Goal: Information Seeking & Learning: Learn about a topic

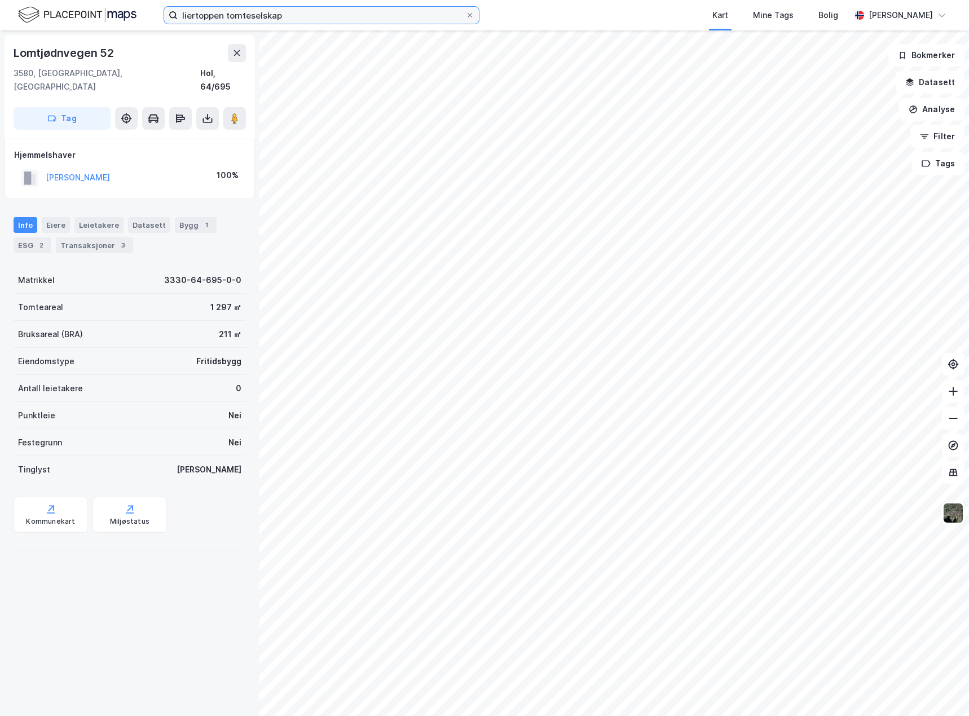
click at [281, 15] on input "liertoppen tomteselskap" at bounding box center [322, 15] width 288 height 17
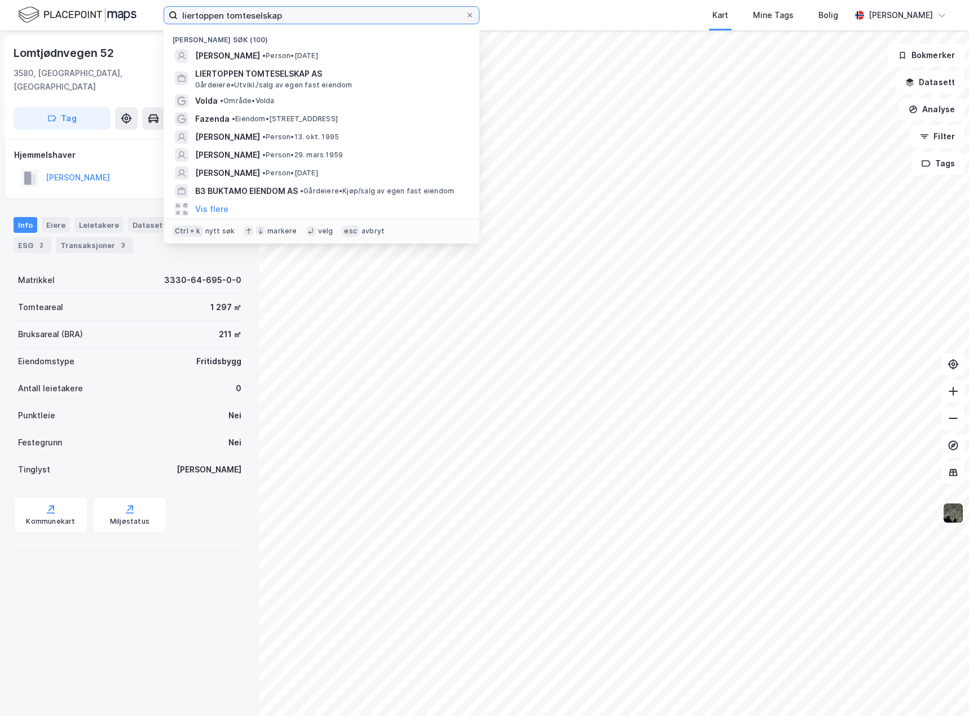
click at [281, 15] on input "liertoppen tomteselskap" at bounding box center [322, 15] width 288 height 17
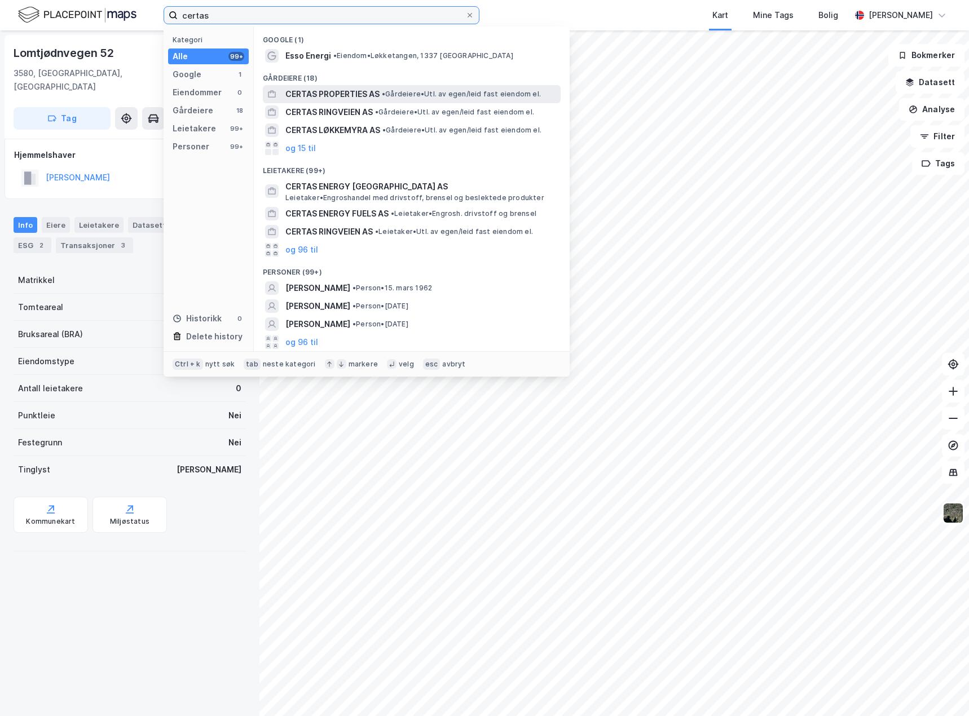
type input "certas"
click at [328, 91] on span "CERTAS PROPERTIES AS" at bounding box center [332, 94] width 94 height 14
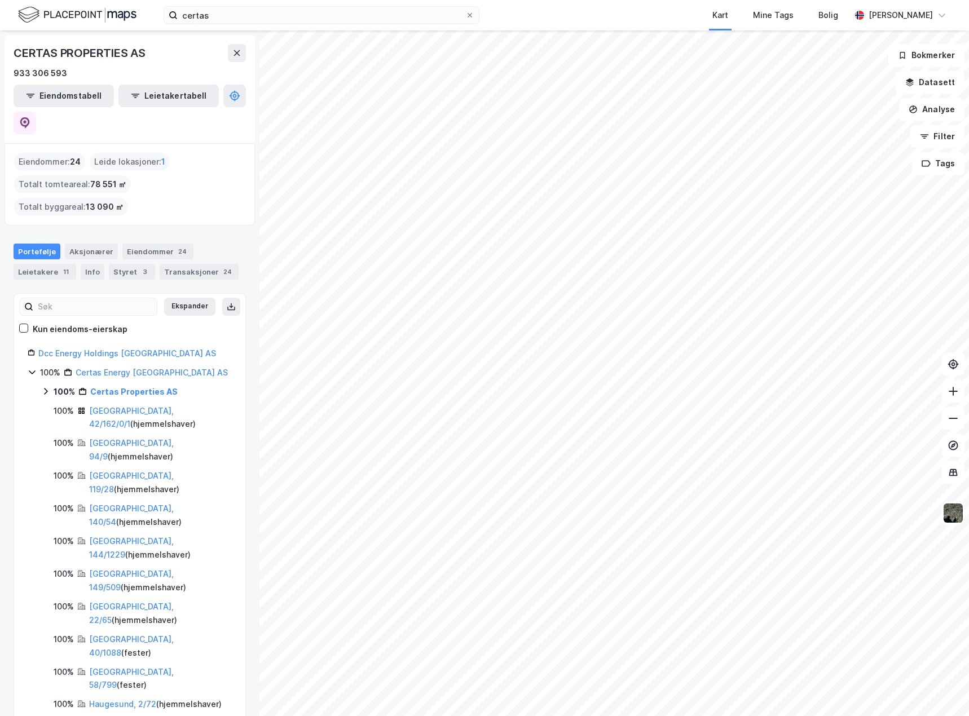
click at [115, 366] on div "Certas Energy [GEOGRAPHIC_DATA] AS" at bounding box center [152, 373] width 152 height 14
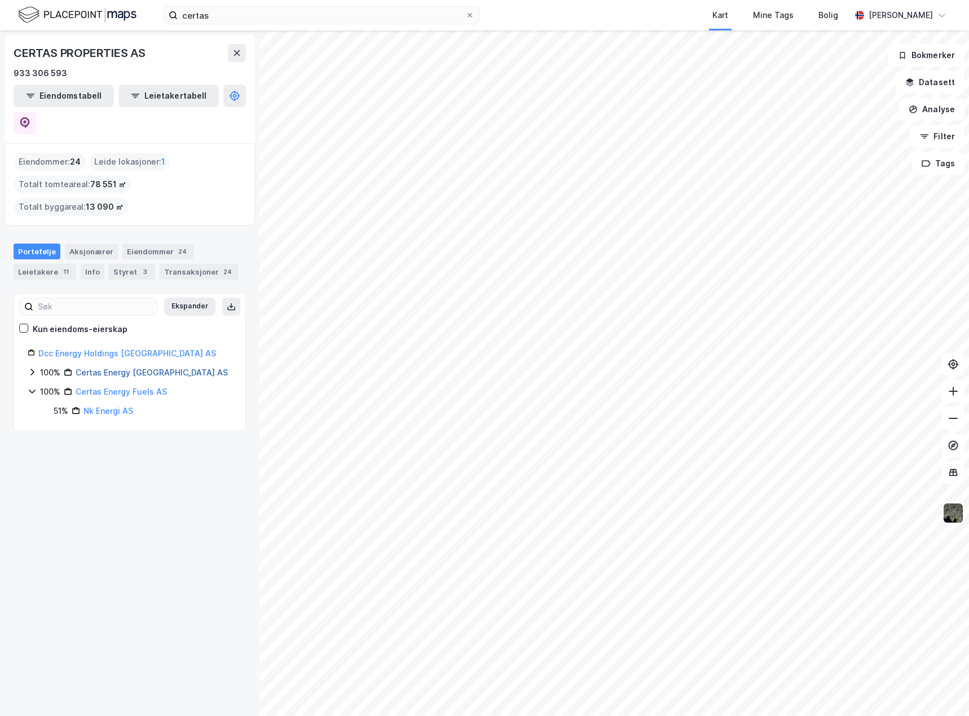
click at [116, 368] on link "Certas Energy [GEOGRAPHIC_DATA] AS" at bounding box center [152, 373] width 152 height 10
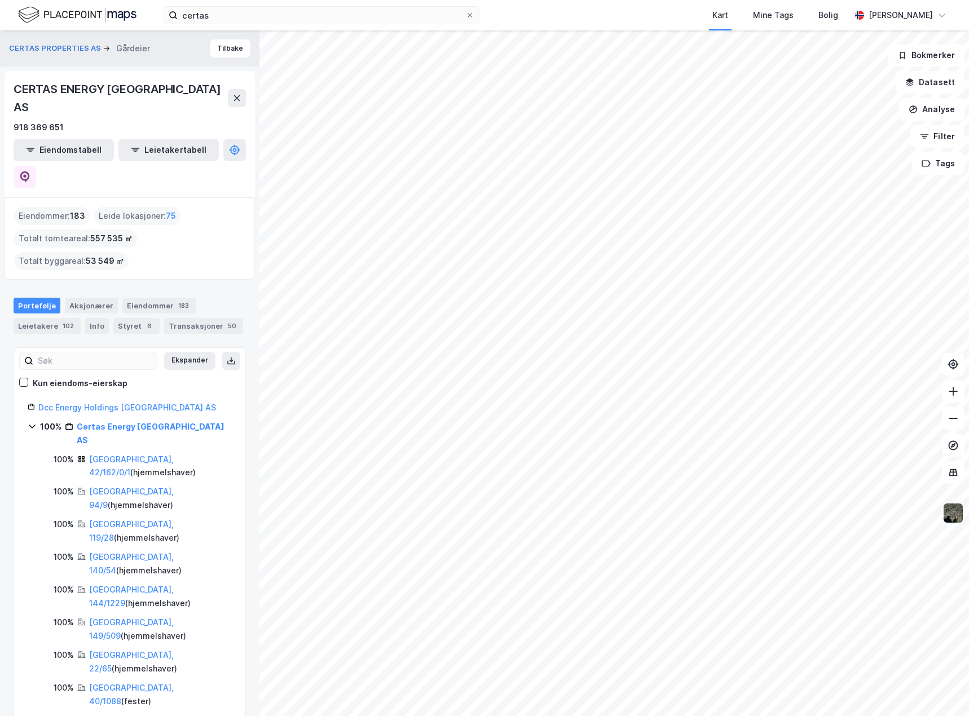
click at [956, 516] on img at bounding box center [952, 512] width 21 height 21
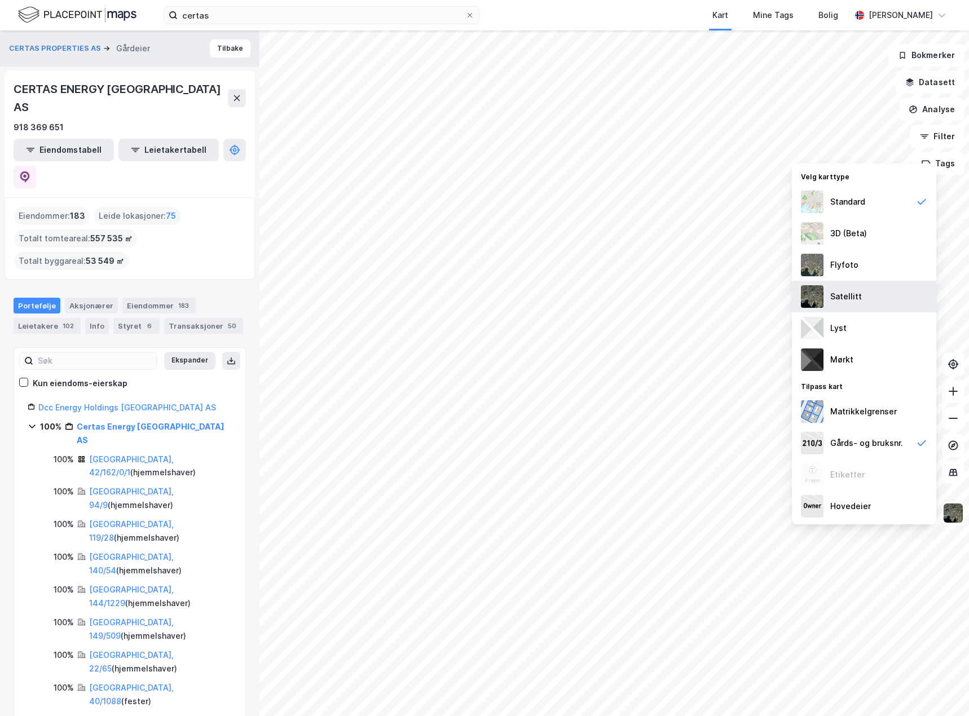
click at [849, 292] on div "Satellitt" at bounding box center [846, 297] width 32 height 14
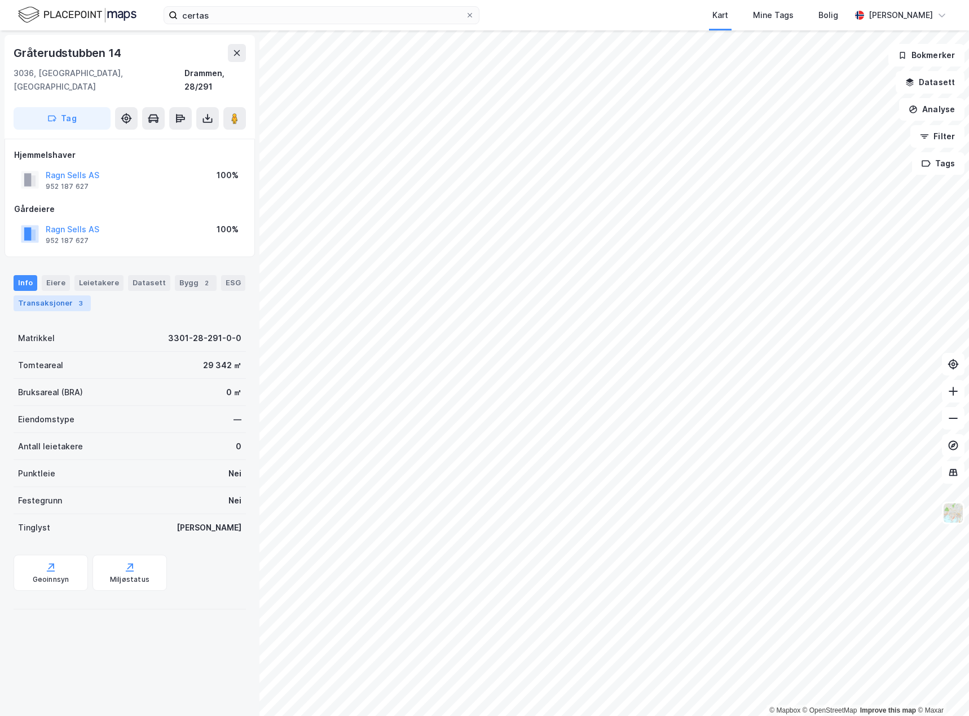
click at [67, 295] on div "Transaksjoner 3" at bounding box center [52, 303] width 77 height 16
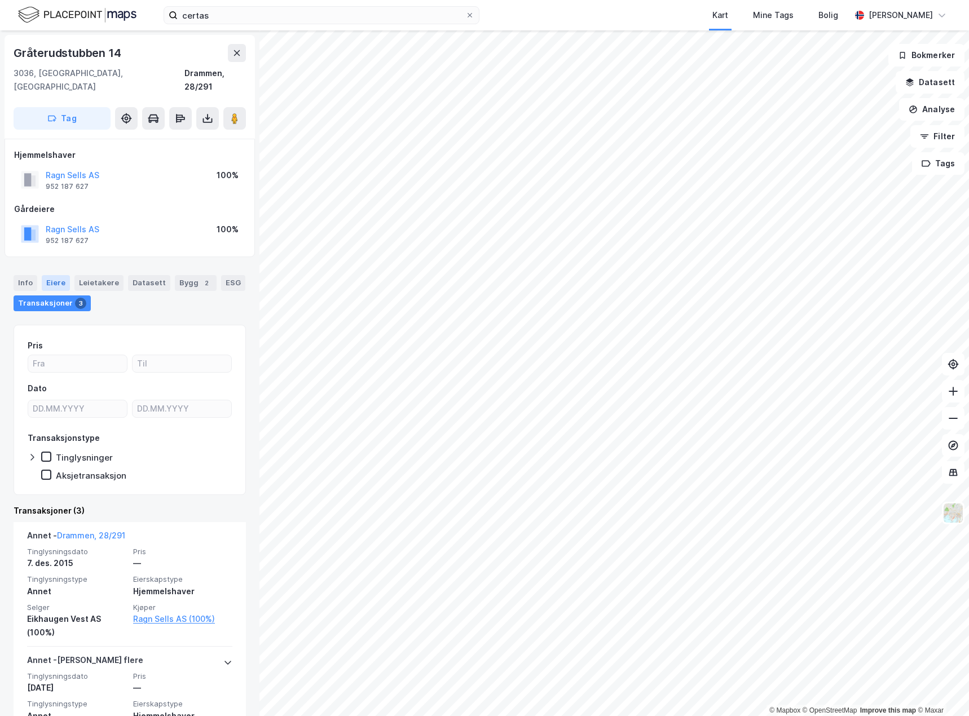
click at [51, 275] on div "Eiere" at bounding box center [56, 283] width 28 height 16
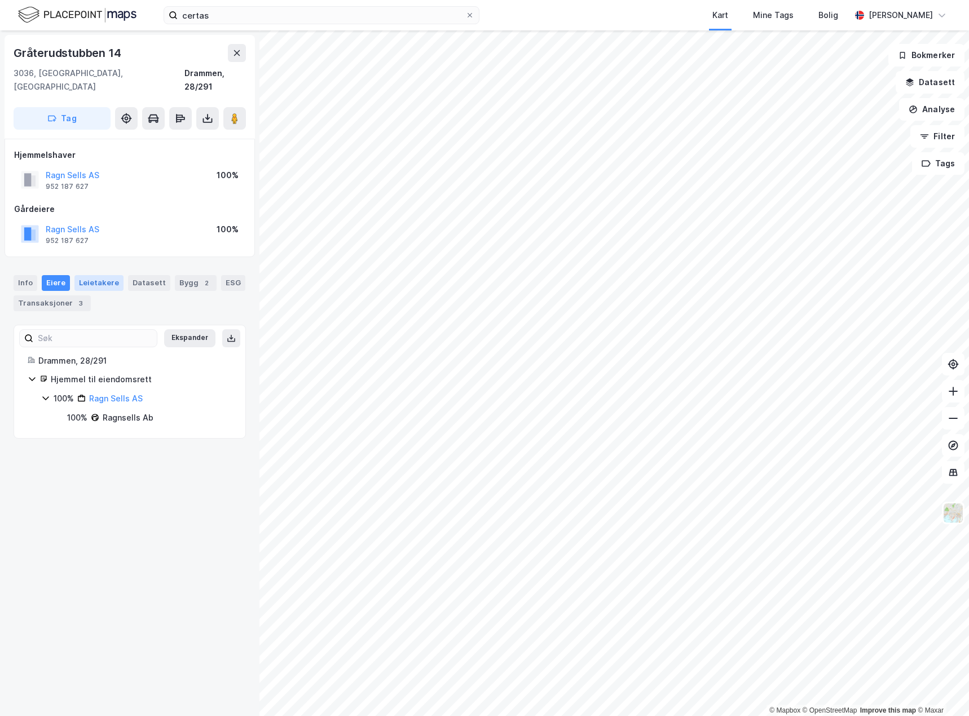
click at [83, 275] on div "Leietakere" at bounding box center [98, 283] width 49 height 16
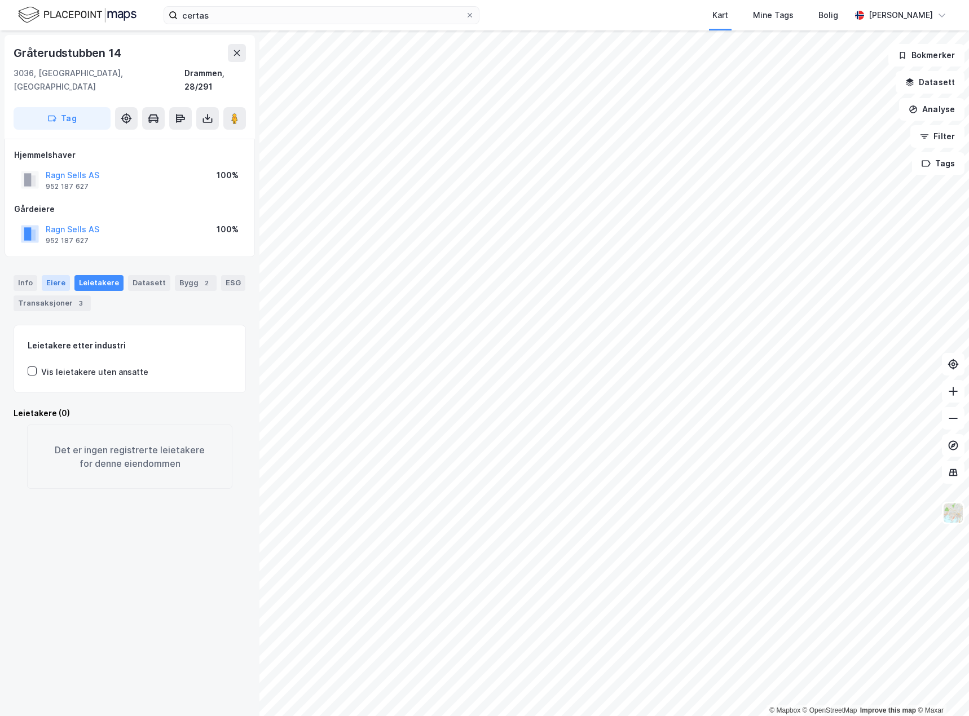
click at [63, 275] on div "Eiere" at bounding box center [56, 283] width 28 height 16
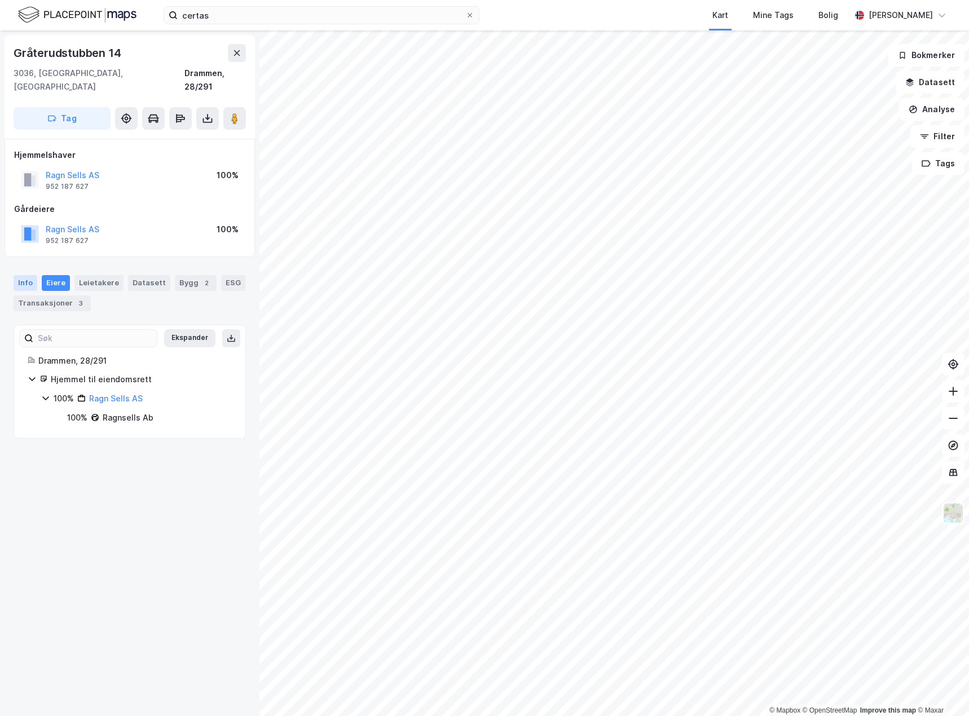
click at [18, 275] on div "Info" at bounding box center [26, 283] width 24 height 16
